Goal: Task Accomplishment & Management: Manage account settings

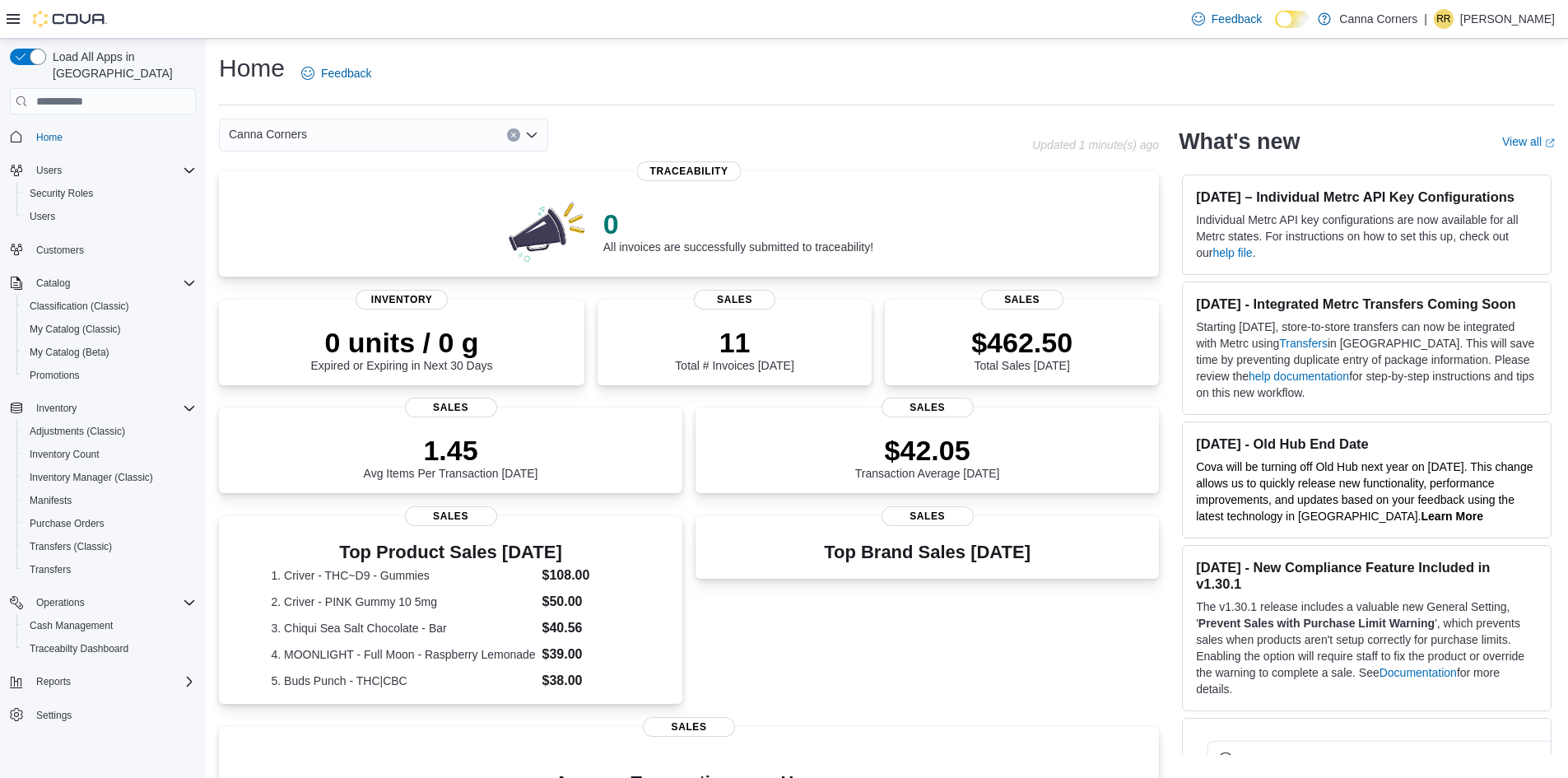
click at [341, 131] on div "Canna Corners" at bounding box center [384, 135] width 329 height 33
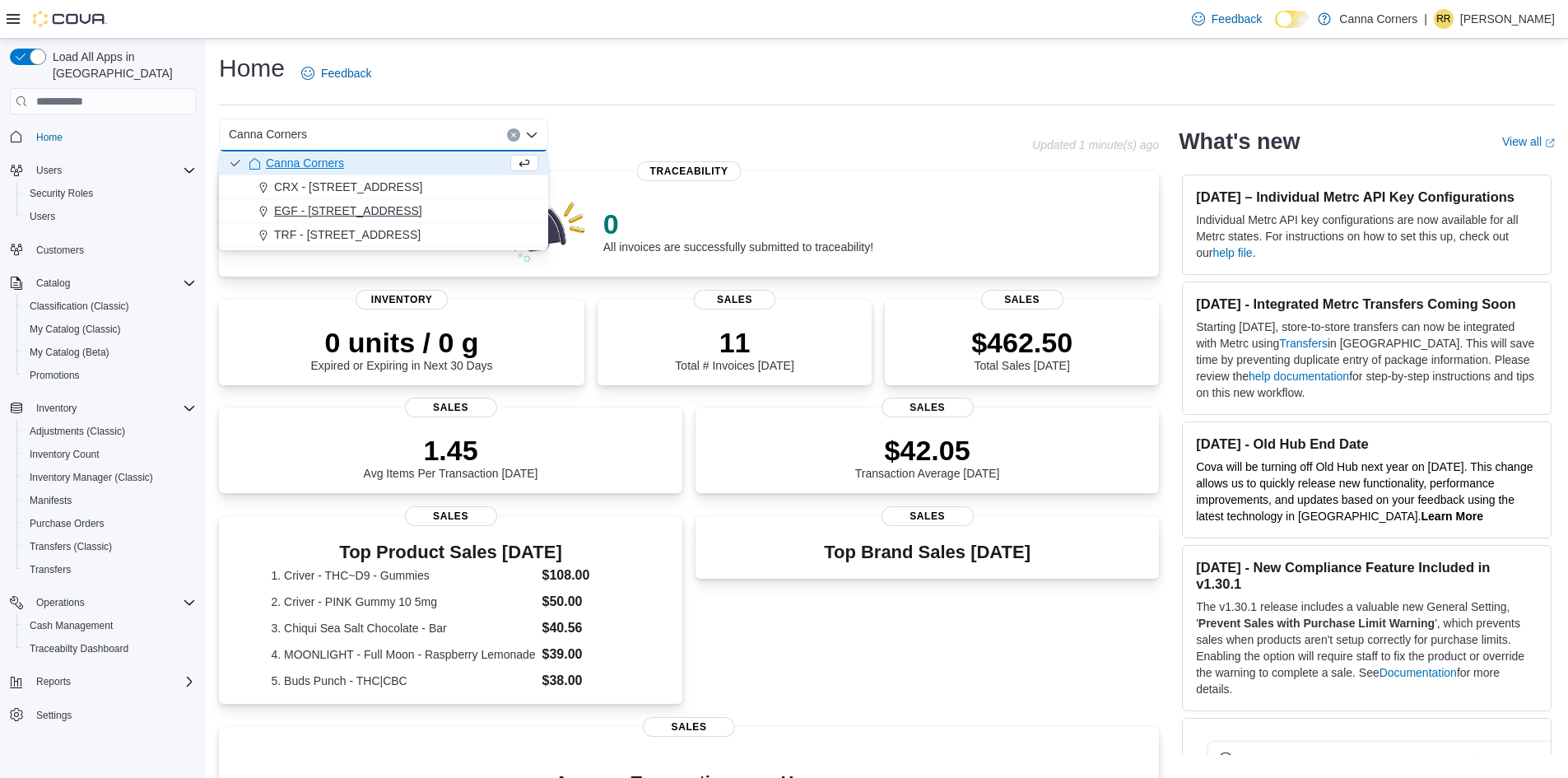
click at [321, 206] on span "EGF - [STREET_ADDRESS]" at bounding box center [348, 211] width 148 height 17
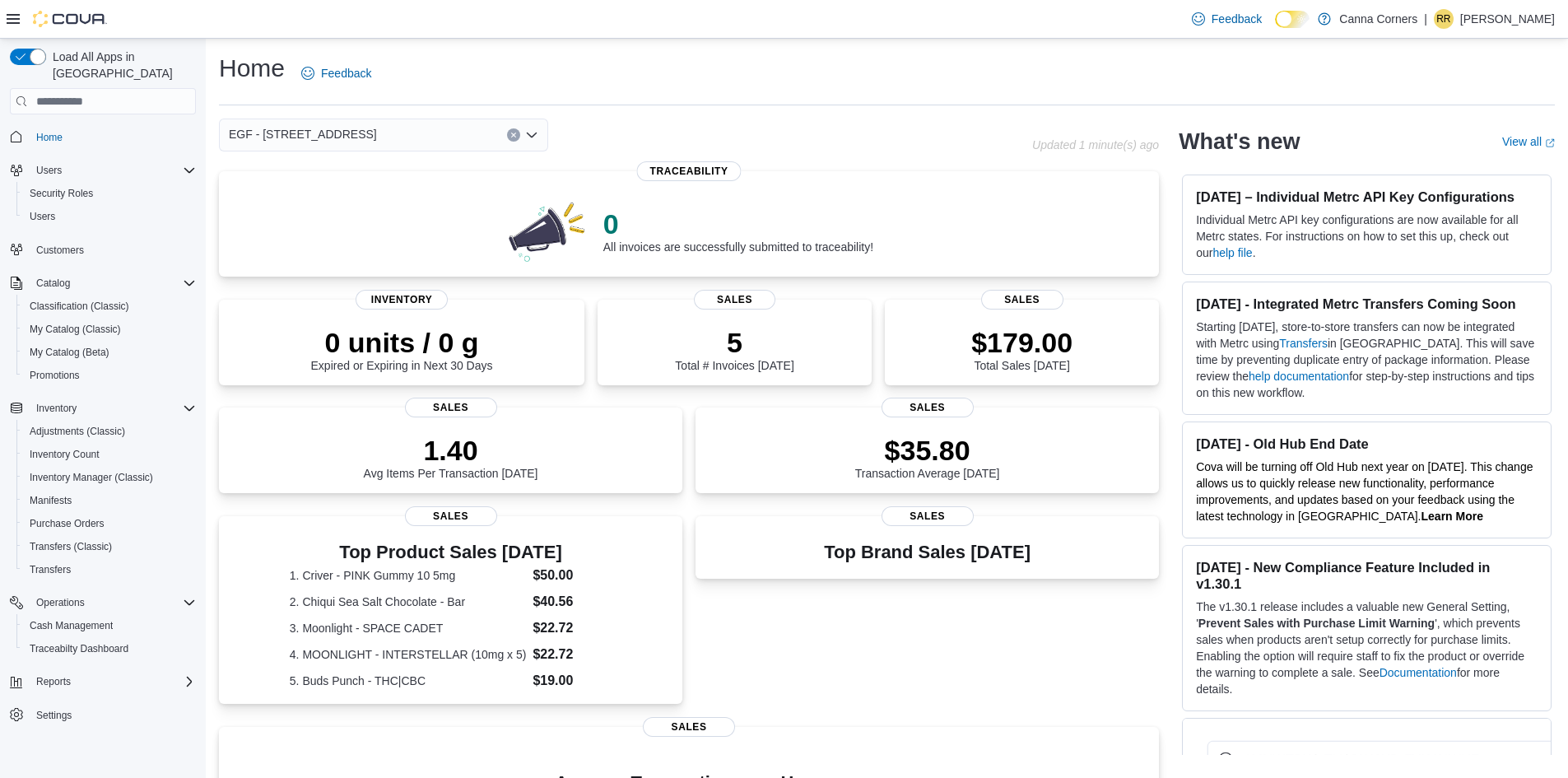
click at [383, 137] on div "EGF - [STREET_ADDRESS]" at bounding box center [384, 135] width 329 height 33
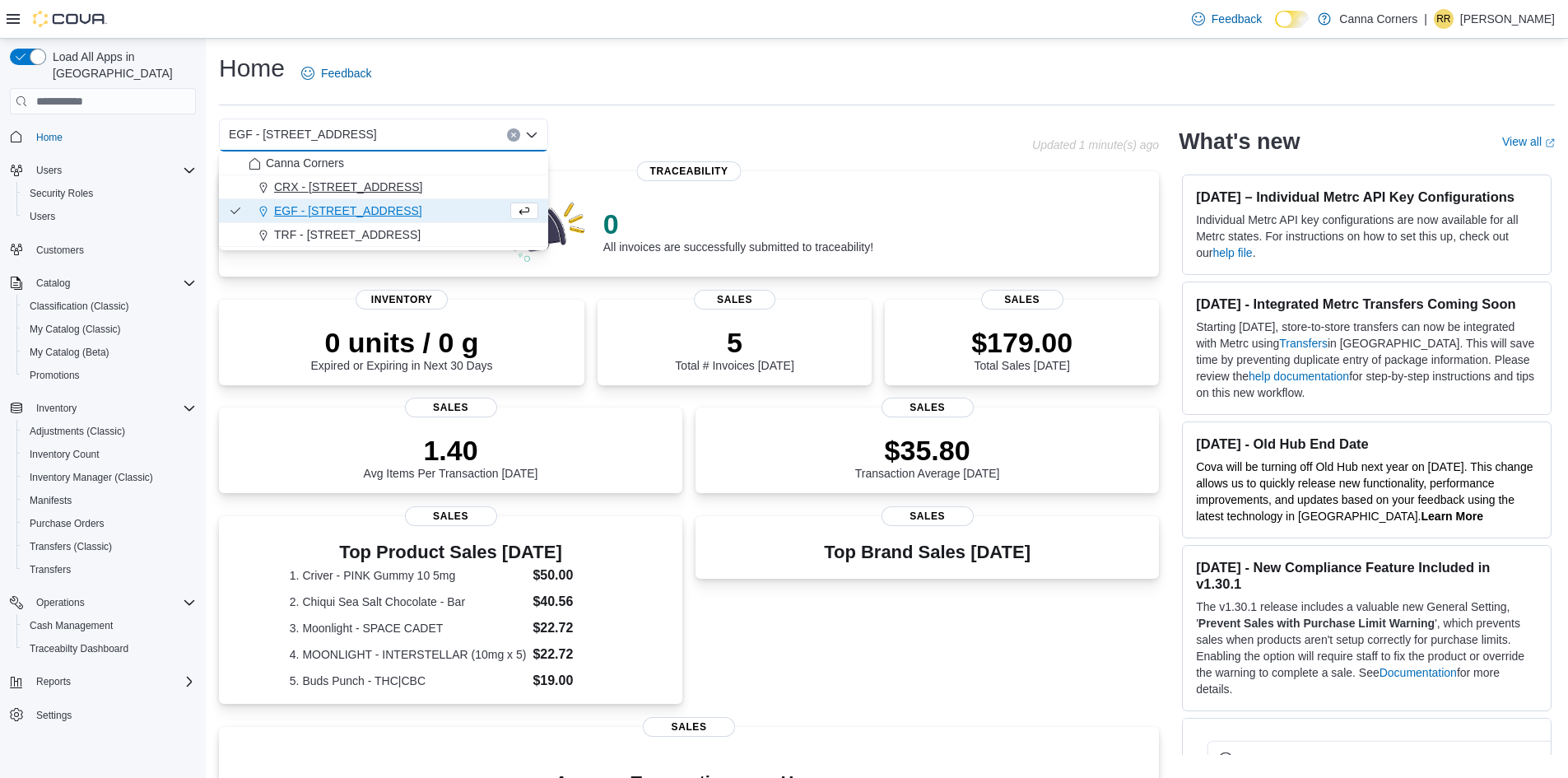
click at [361, 196] on button "CRX - [STREET_ADDRESS]" at bounding box center [384, 188] width 329 height 24
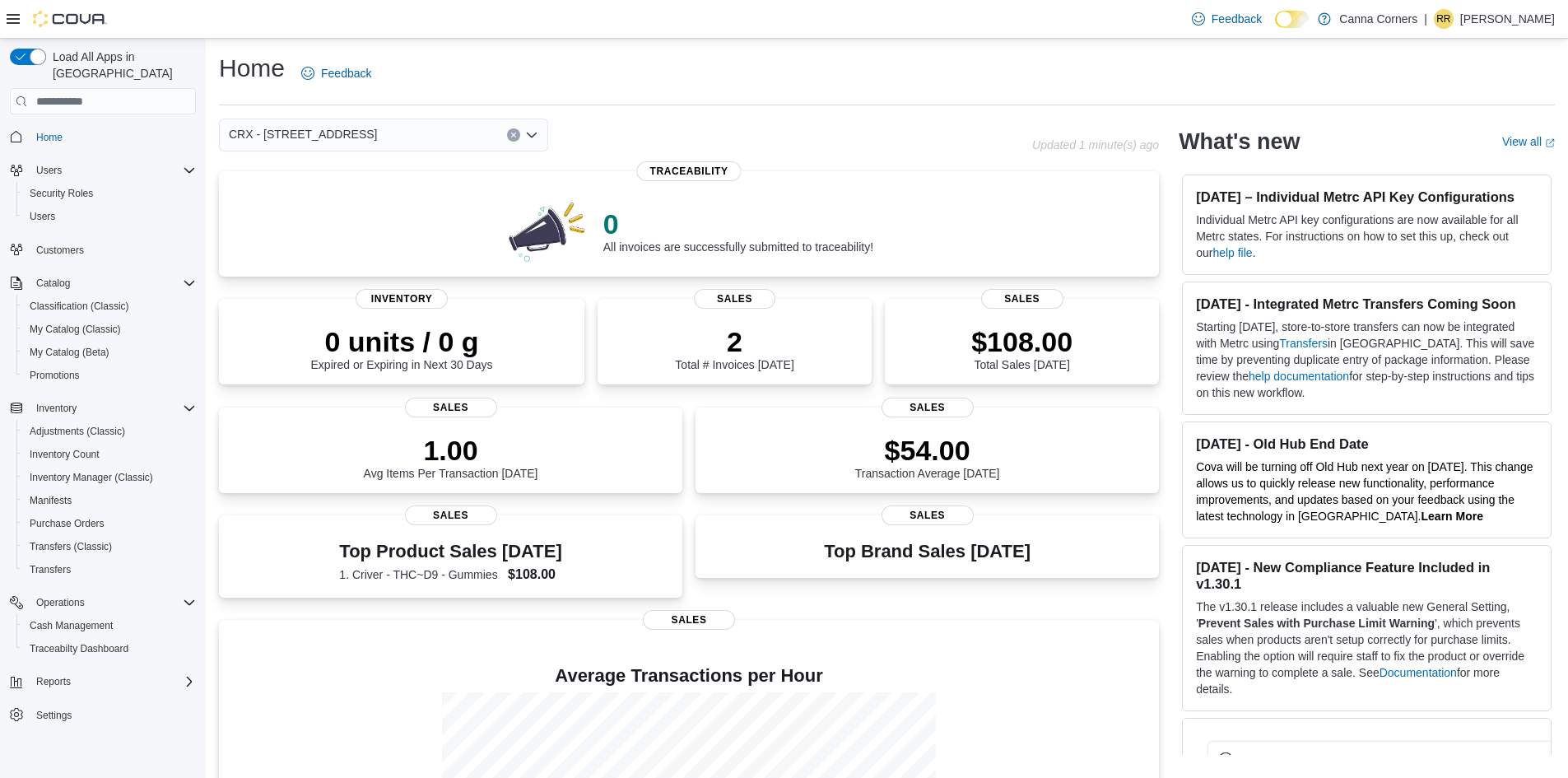
click at [401, 127] on div "CRX - [STREET_ADDRESS]" at bounding box center [384, 135] width 329 height 33
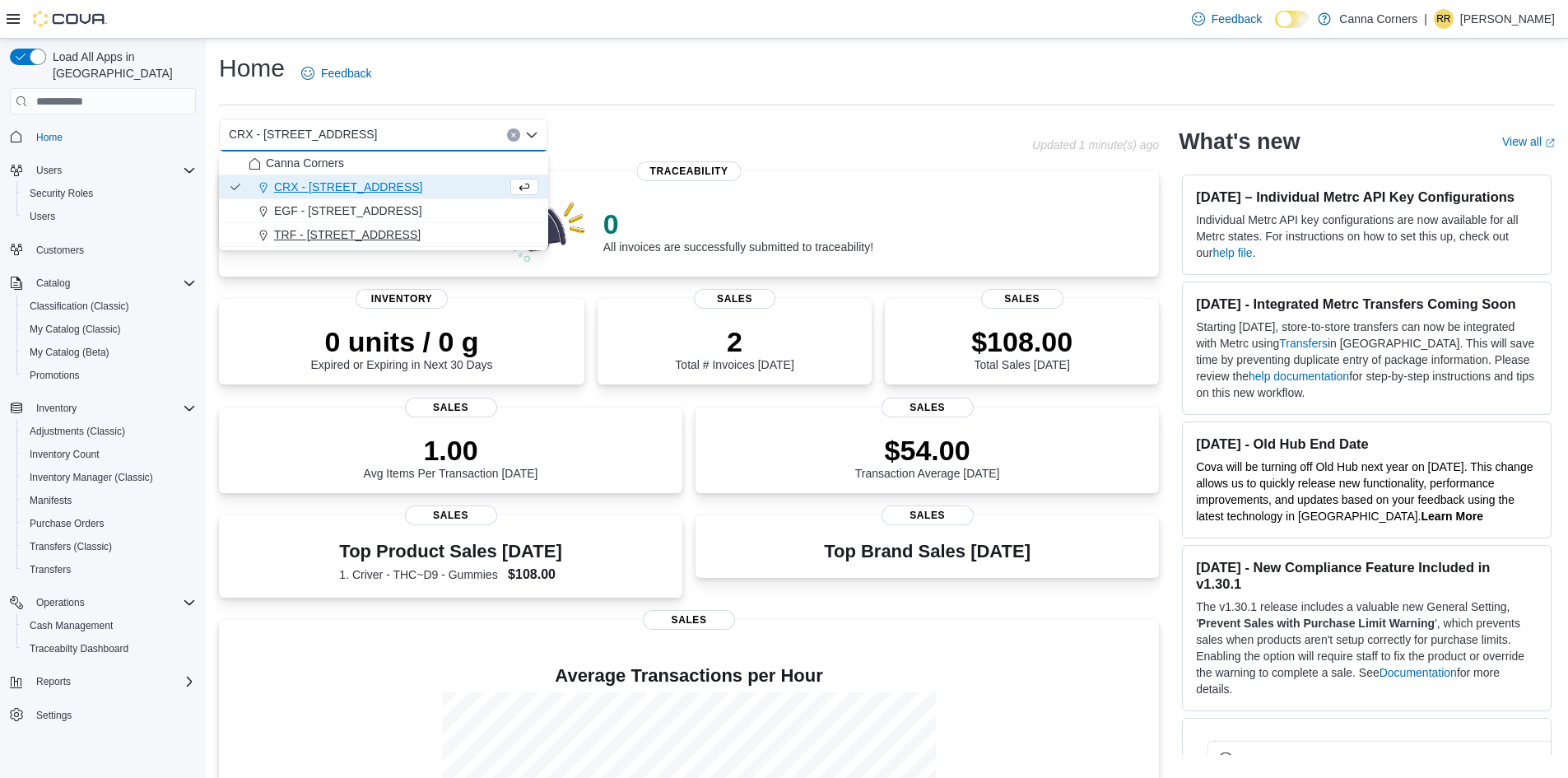
click at [349, 231] on span "TRF - [STREET_ADDRESS]" at bounding box center [347, 235] width 146 height 17
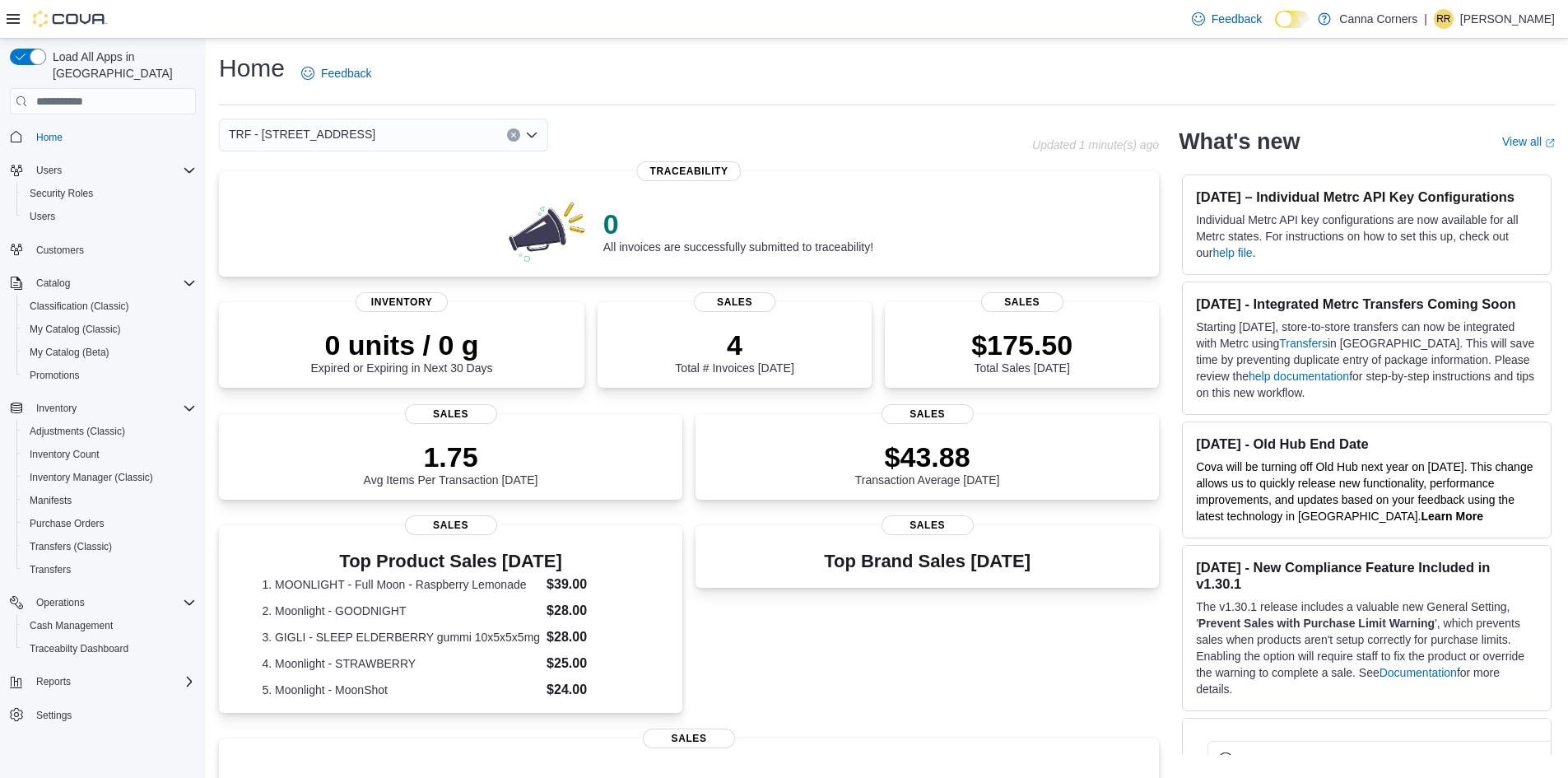
drag, startPoint x: 401, startPoint y: 141, endPoint x: 387, endPoint y: 138, distance: 14.3
click at [387, 138] on div "TRF - [STREET_ADDRESS]" at bounding box center [384, 135] width 329 height 33
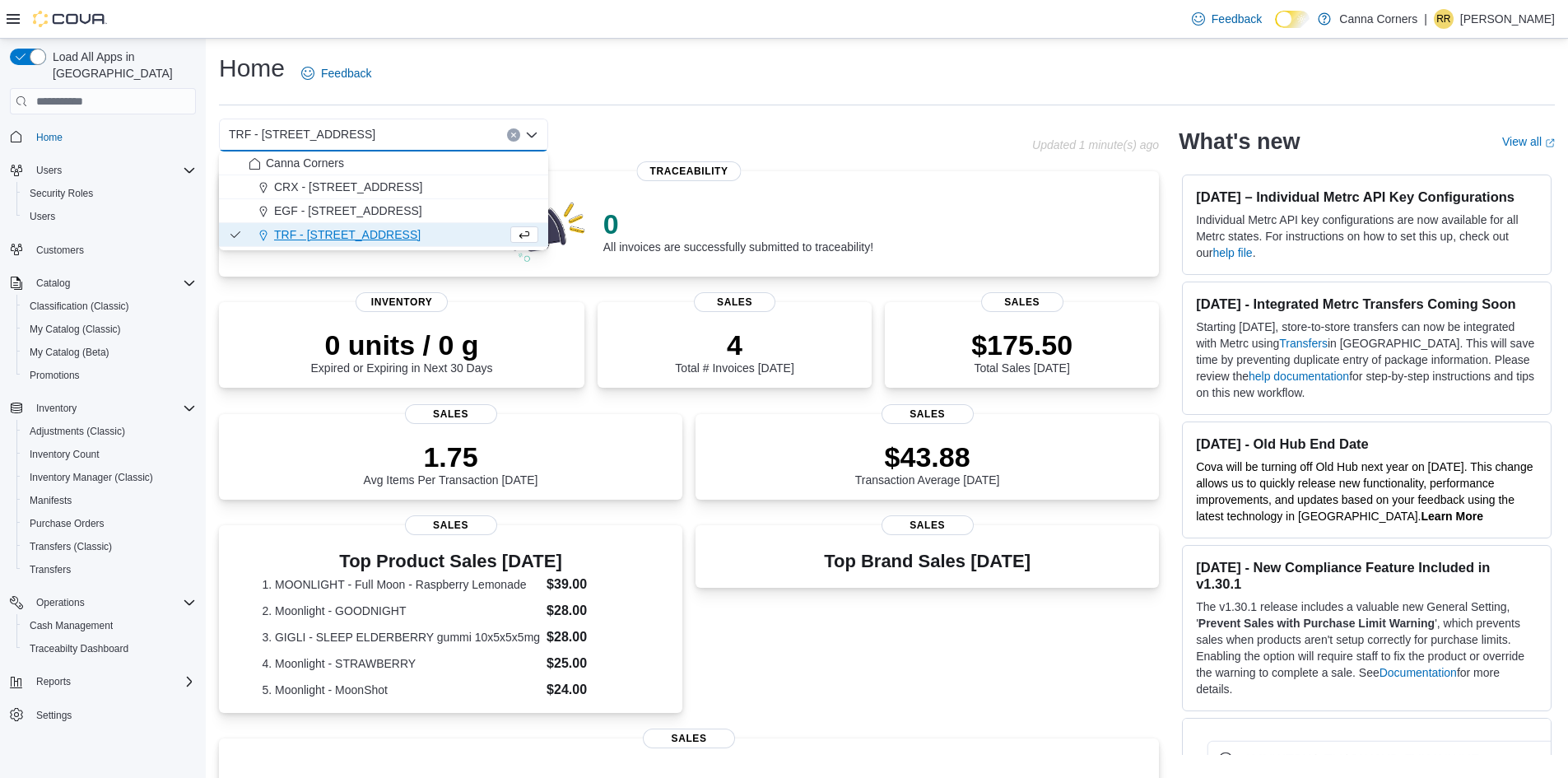
click at [387, 138] on div "TRF - [STREET_ADDRESS]" at bounding box center [384, 135] width 329 height 33
click at [341, 219] on button "EGF - [STREET_ADDRESS]" at bounding box center [384, 211] width 329 height 24
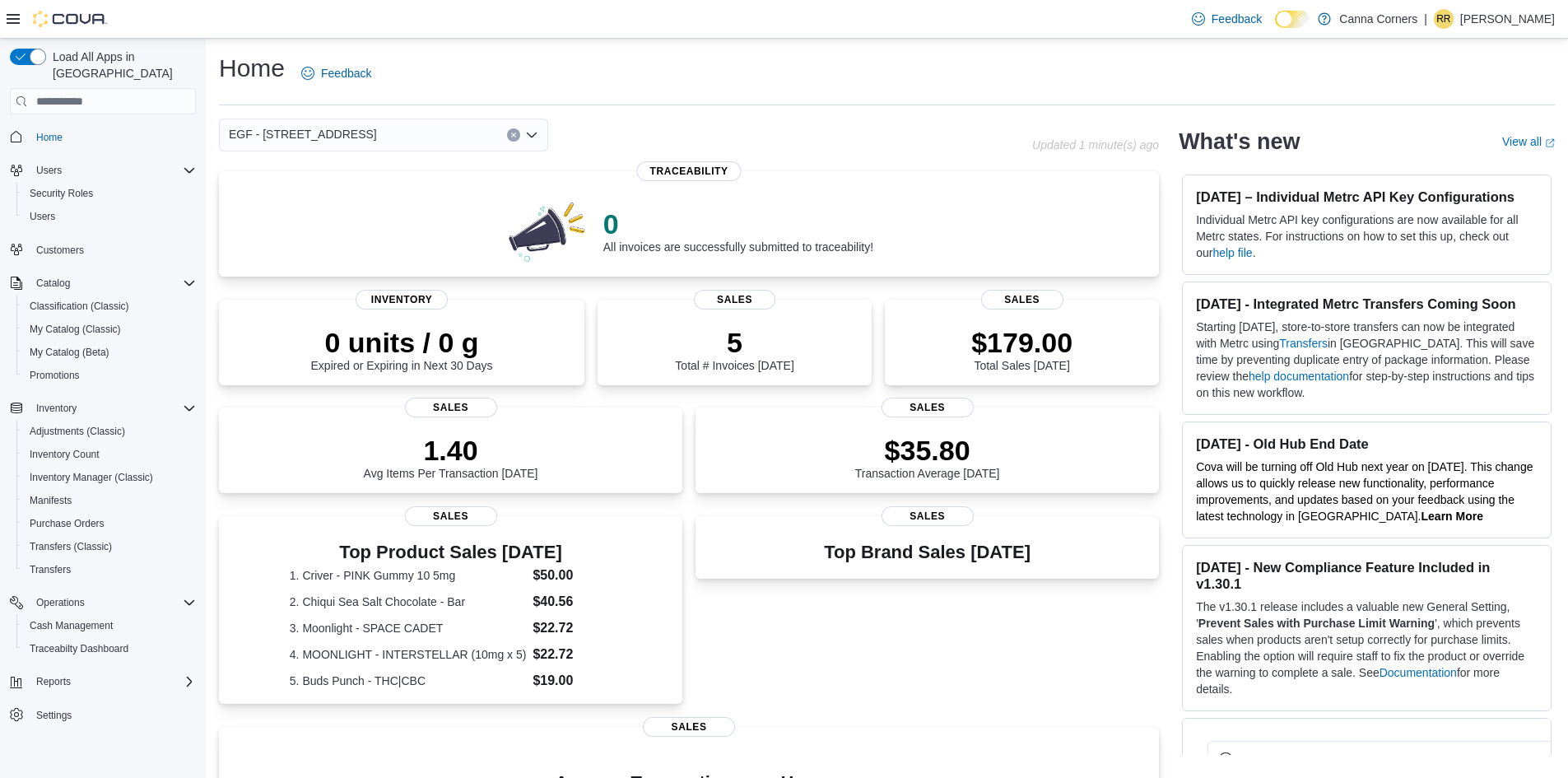
click at [412, 123] on div "EGF - [STREET_ADDRESS]" at bounding box center [384, 135] width 329 height 33
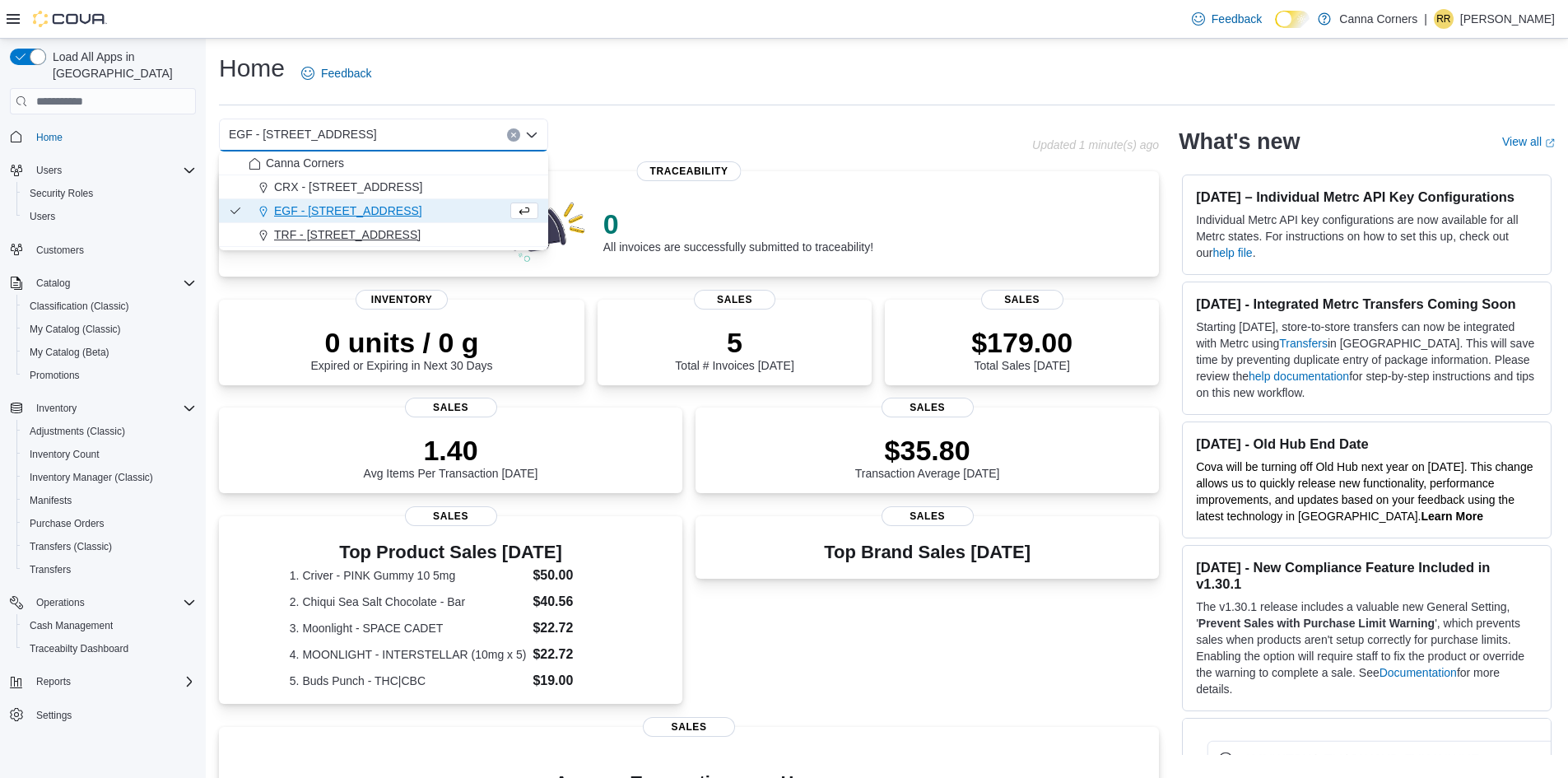
click at [329, 235] on span "TRF - [STREET_ADDRESS]" at bounding box center [347, 235] width 146 height 17
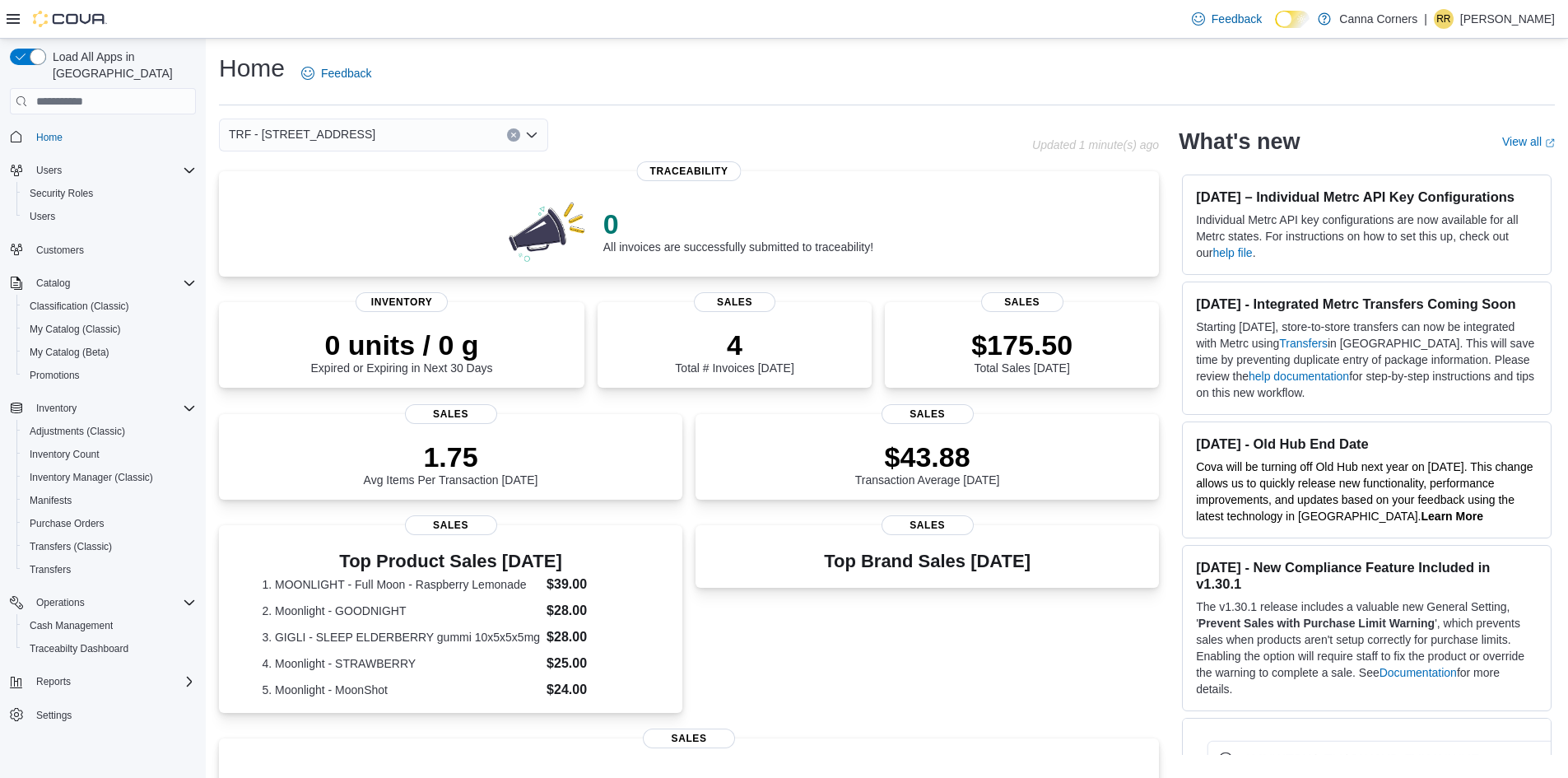
click at [390, 131] on div "TRF - [STREET_ADDRESS]" at bounding box center [384, 135] width 329 height 33
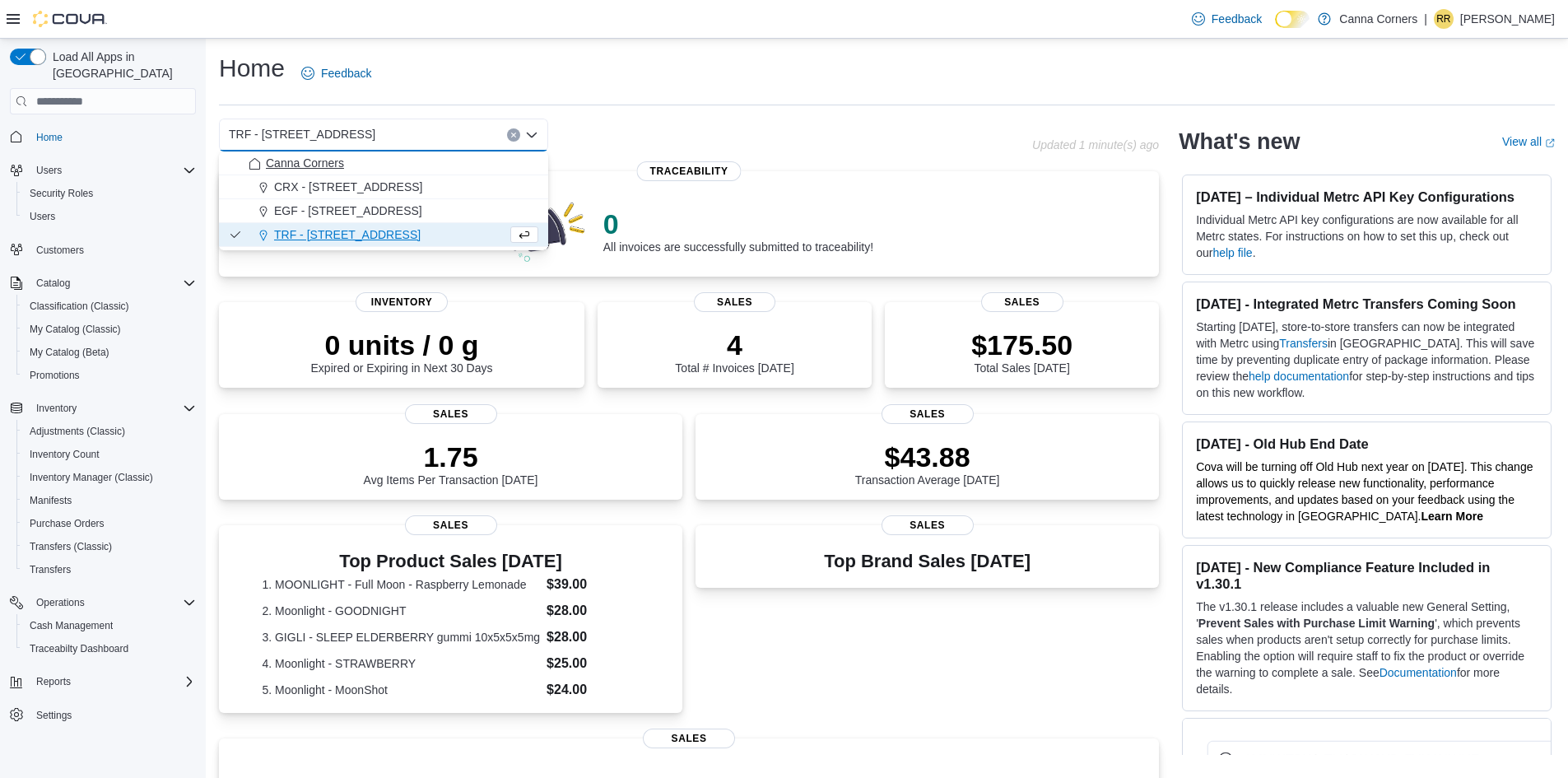
click at [343, 168] on span "Canna Corners" at bounding box center [304, 163] width 79 height 17
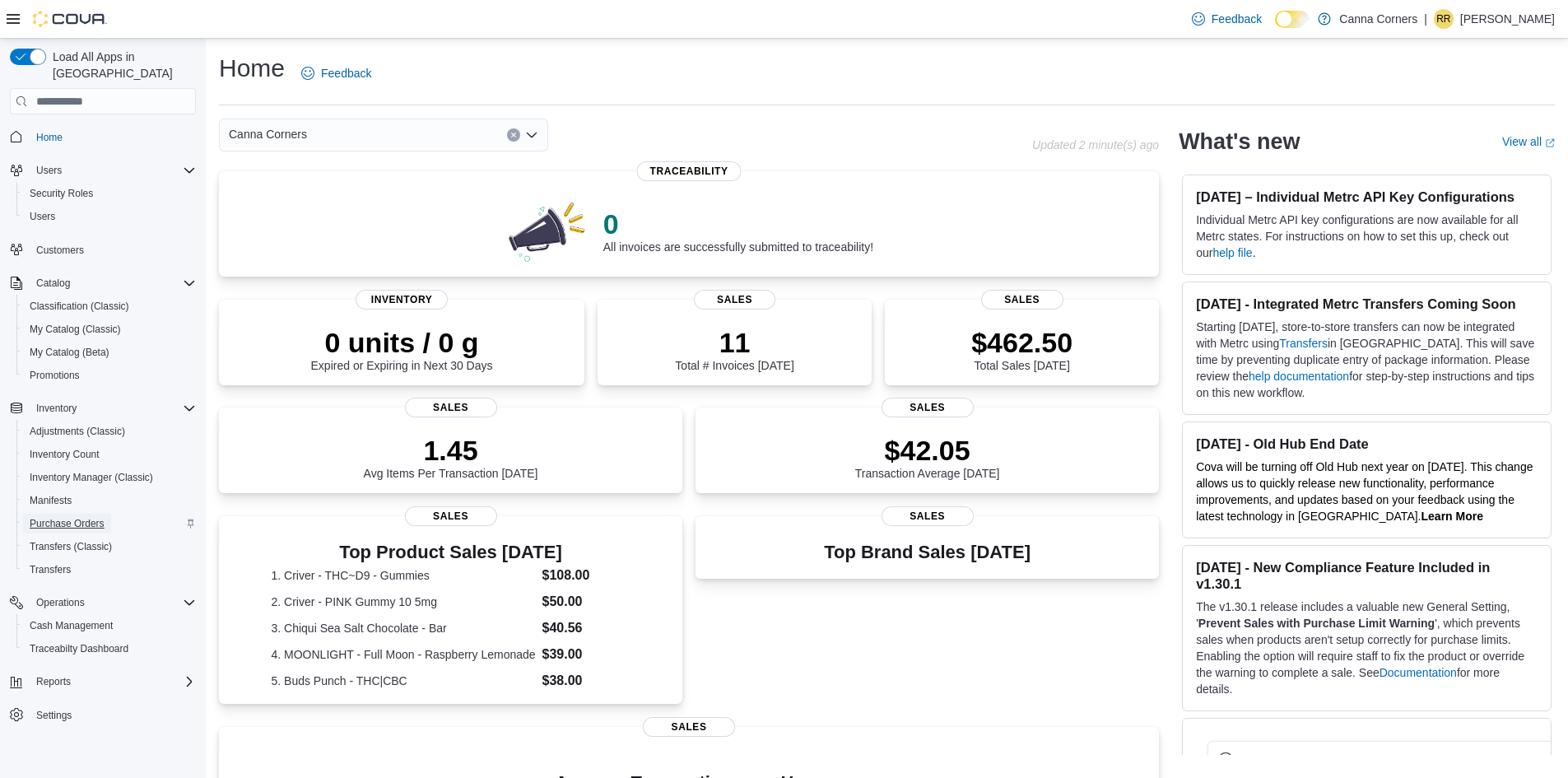
click at [96, 517] on span "Purchase Orders" at bounding box center [67, 524] width 75 height 13
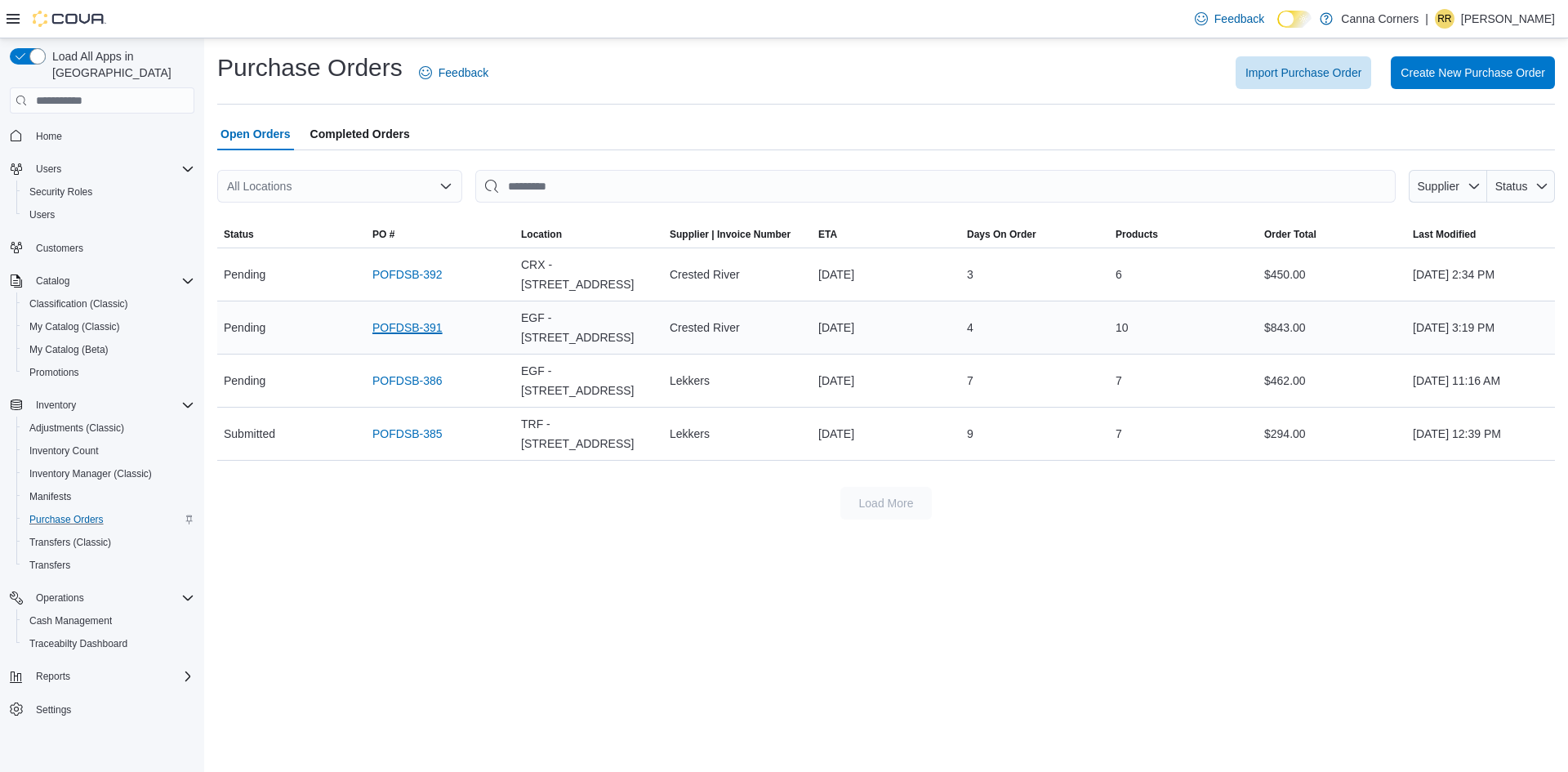
click at [417, 318] on link "POFDSB-391" at bounding box center [407, 327] width 71 height 19
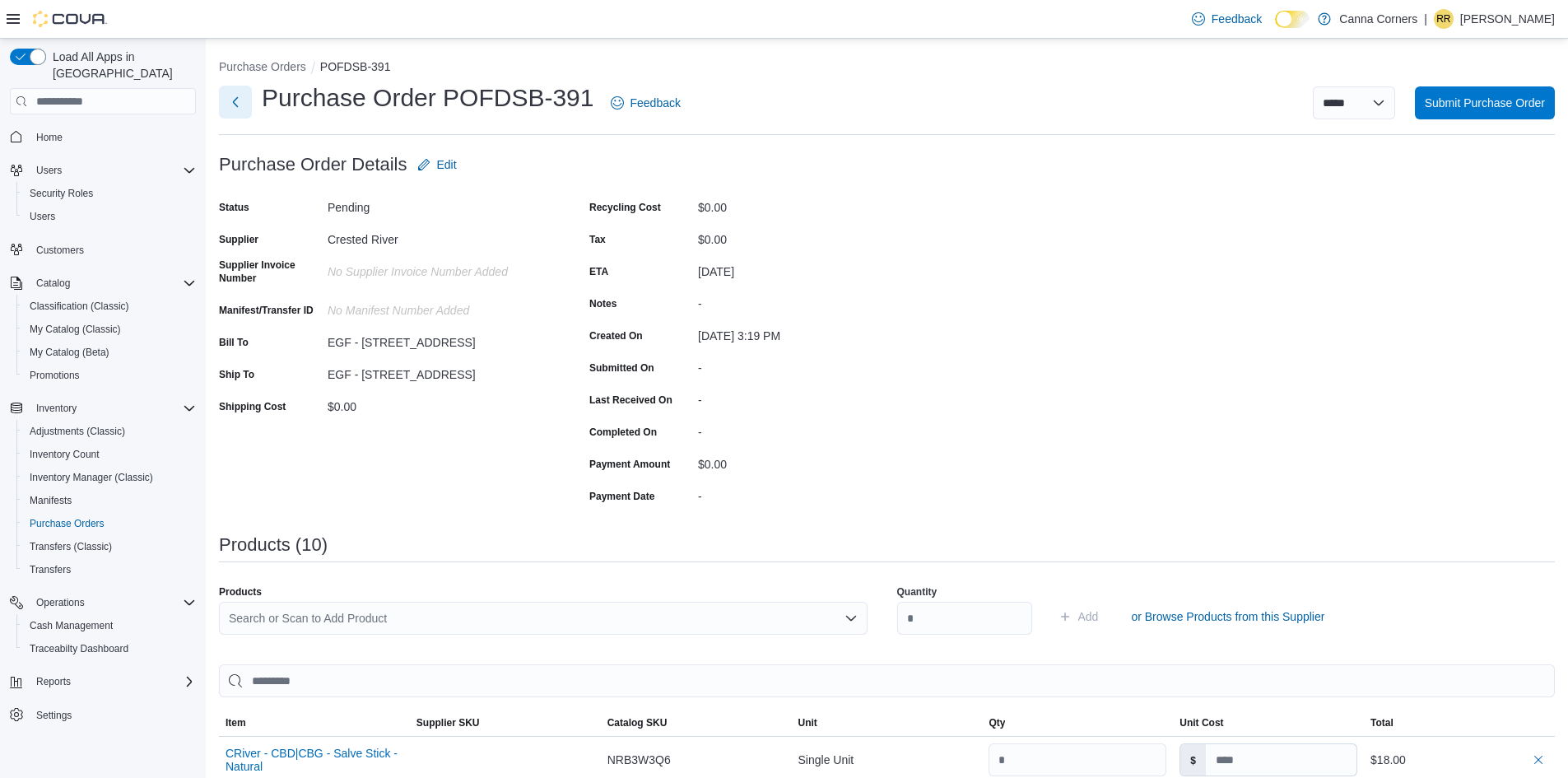
click at [236, 105] on button "Next" at bounding box center [236, 103] width 33 height 33
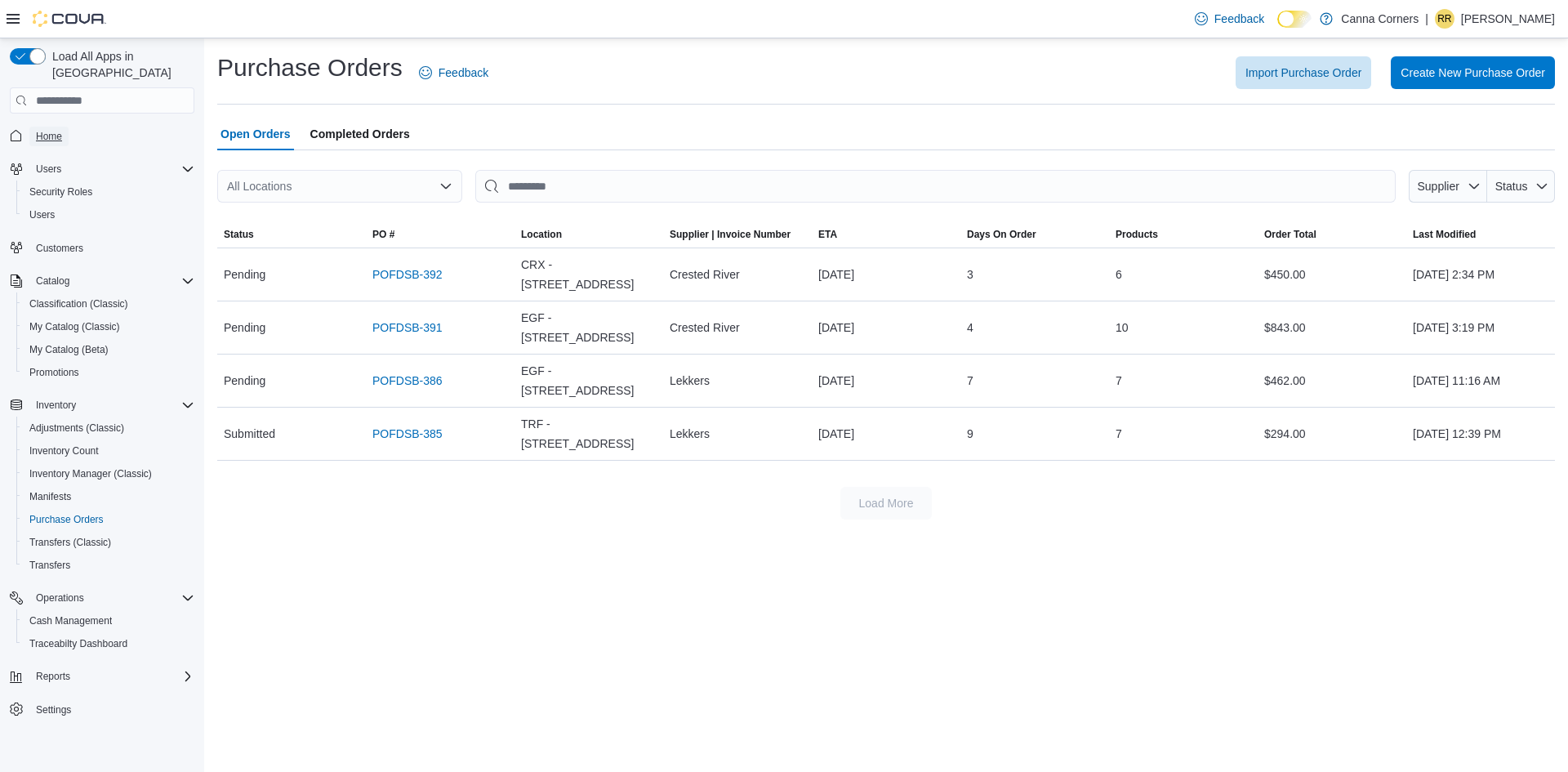
click at [59, 130] on span "Home" at bounding box center [49, 137] width 26 height 13
